Goal: Navigation & Orientation: Find specific page/section

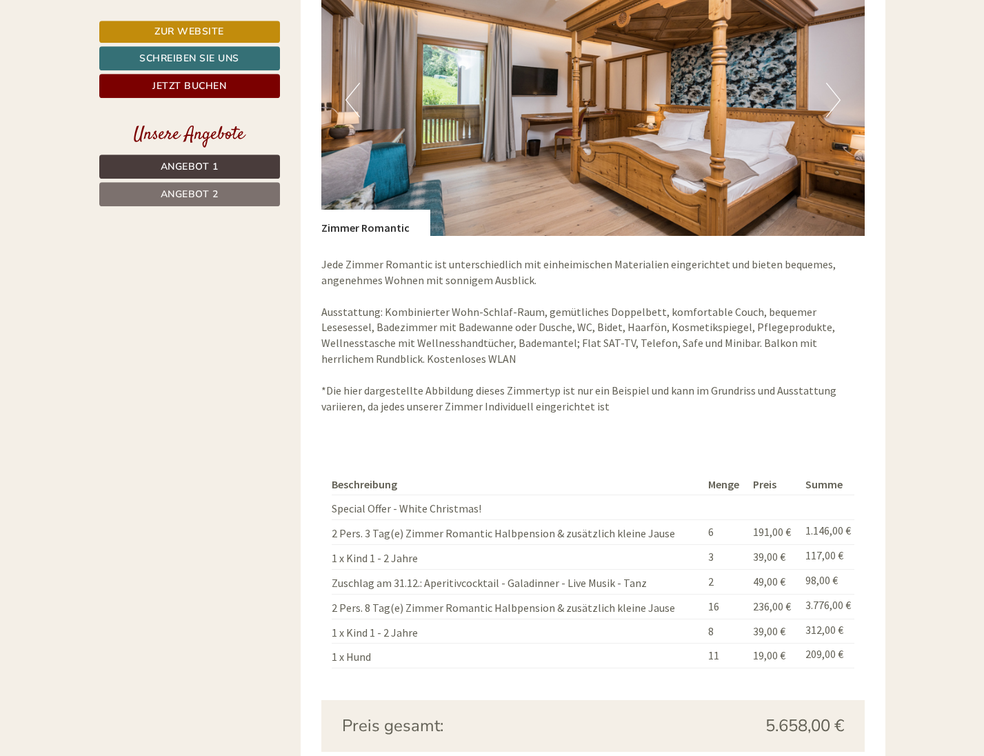
scroll to position [2391, 0]
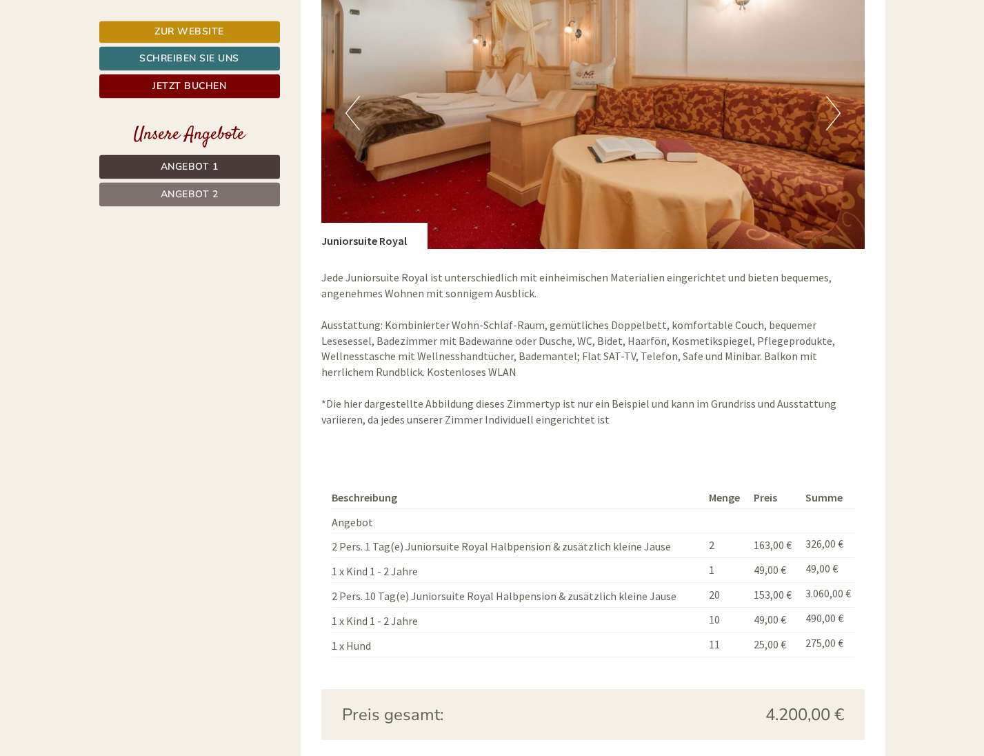
scroll to position [2110, 0]
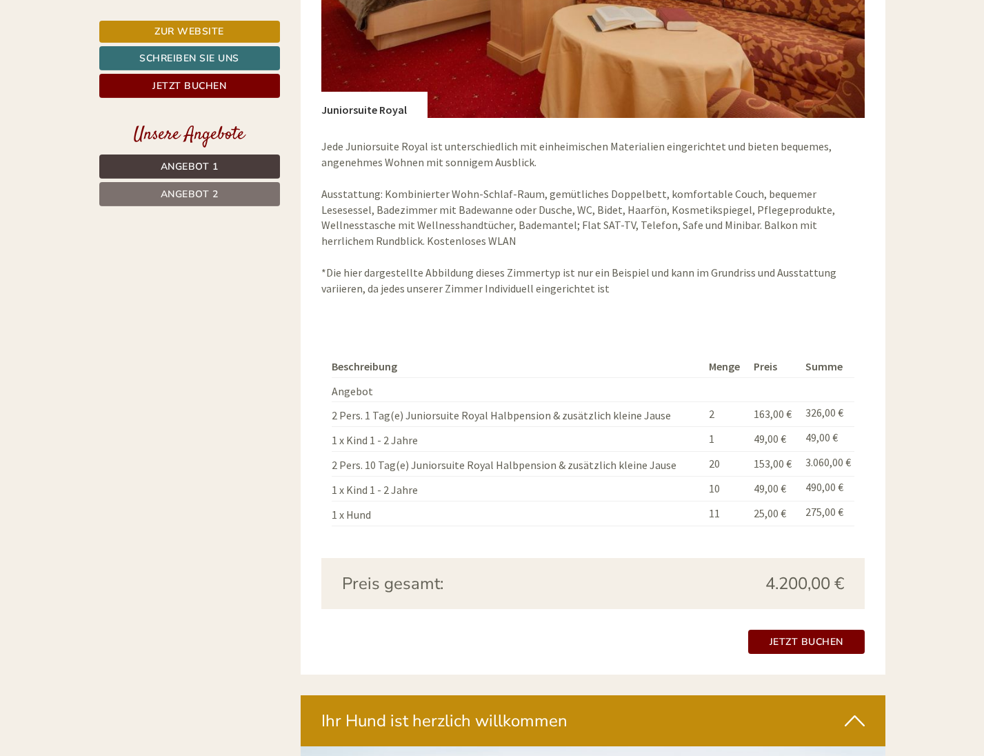
scroll to position [2250, 0]
